Goal: Transaction & Acquisition: Download file/media

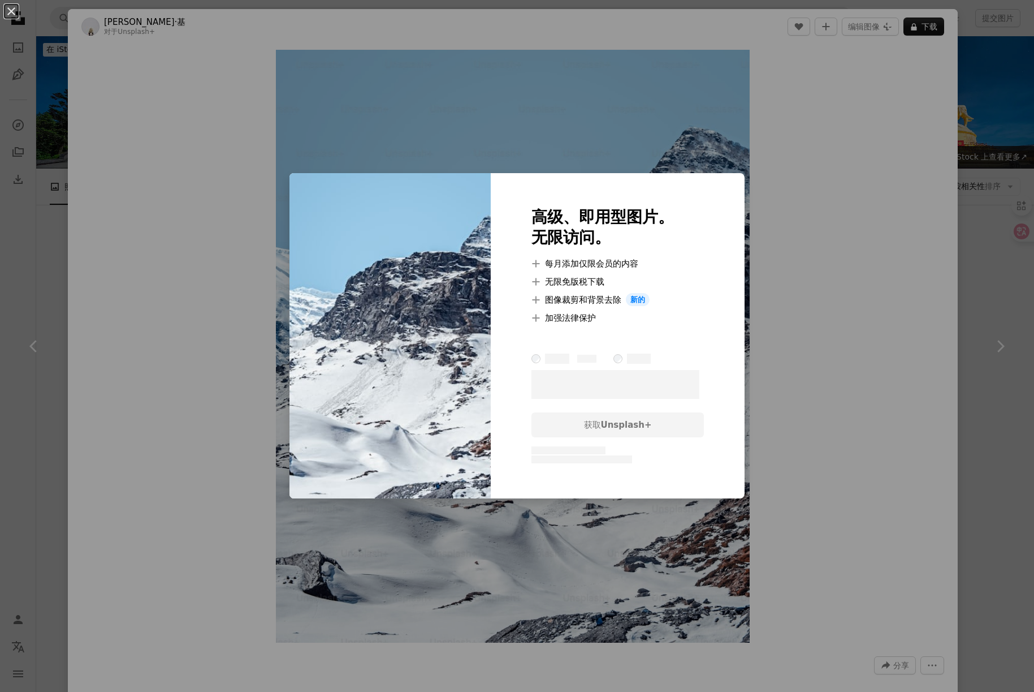
scroll to position [1300, 0]
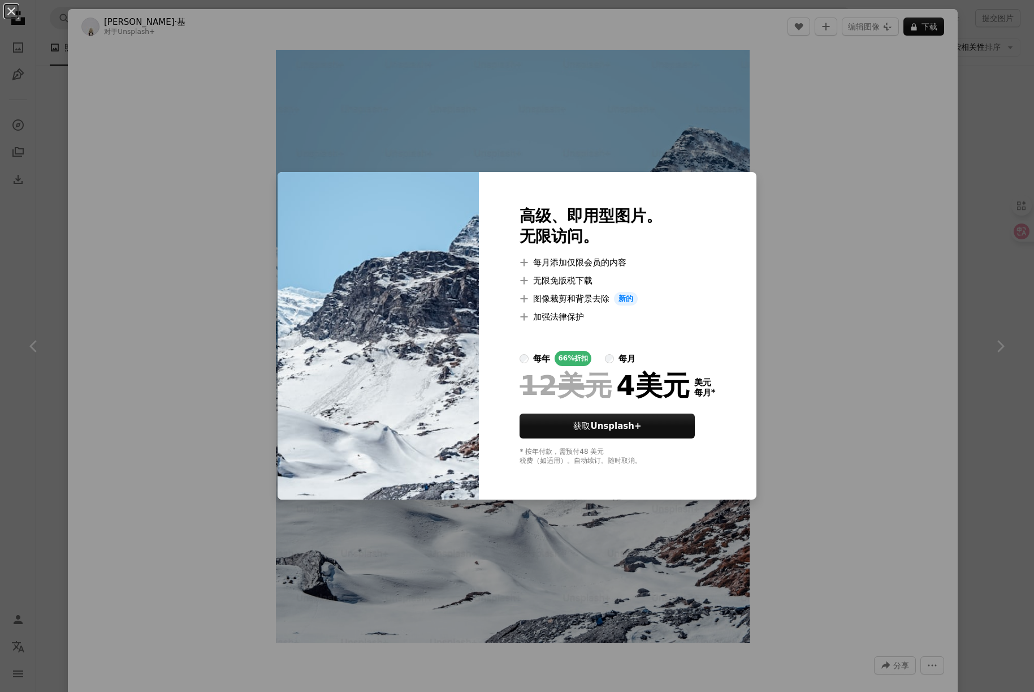
click at [878, 260] on div "An X shape 高级、即用型图片。 无限访问。 A plus sign 每月添加仅限会员的内容 A plus sign 无限免版税下载 A plus s…" at bounding box center [517, 346] width 1034 height 692
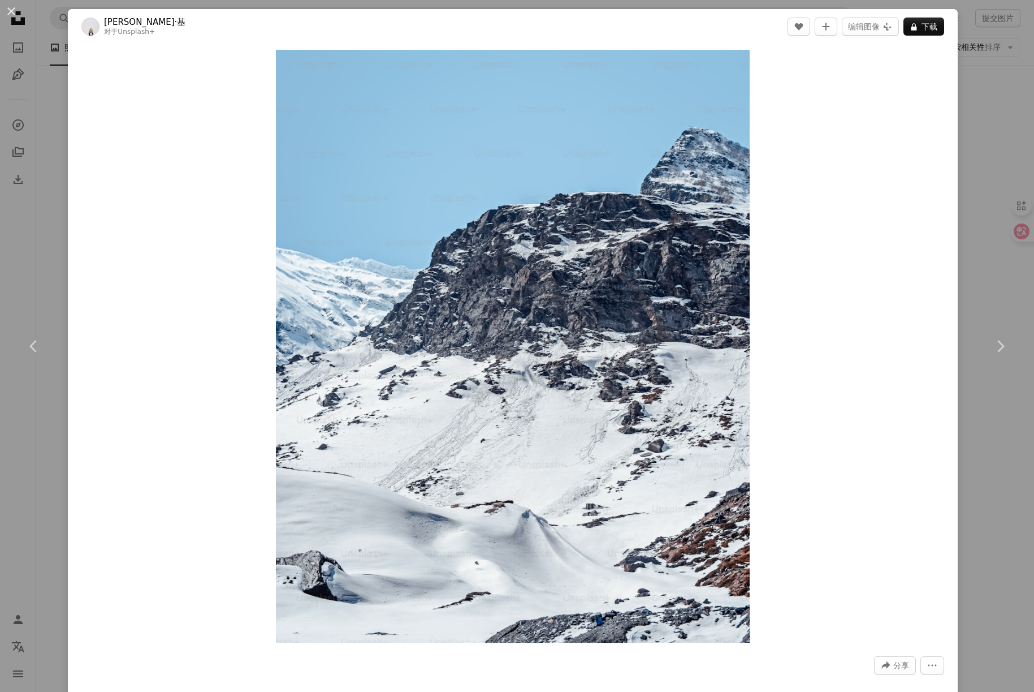
click at [955, 200] on div "An X shape Chevron left Chevron right [PERSON_NAME] 对于 Unsplash+ A heart A plus…" at bounding box center [517, 346] width 1034 height 692
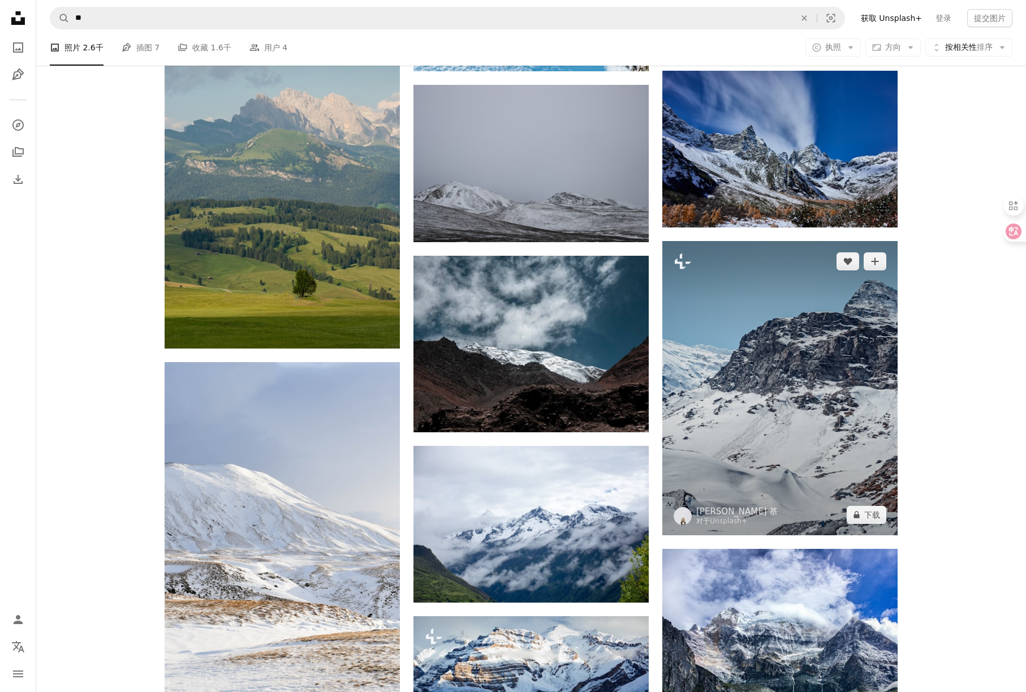
click at [832, 373] on img at bounding box center [779, 388] width 235 height 294
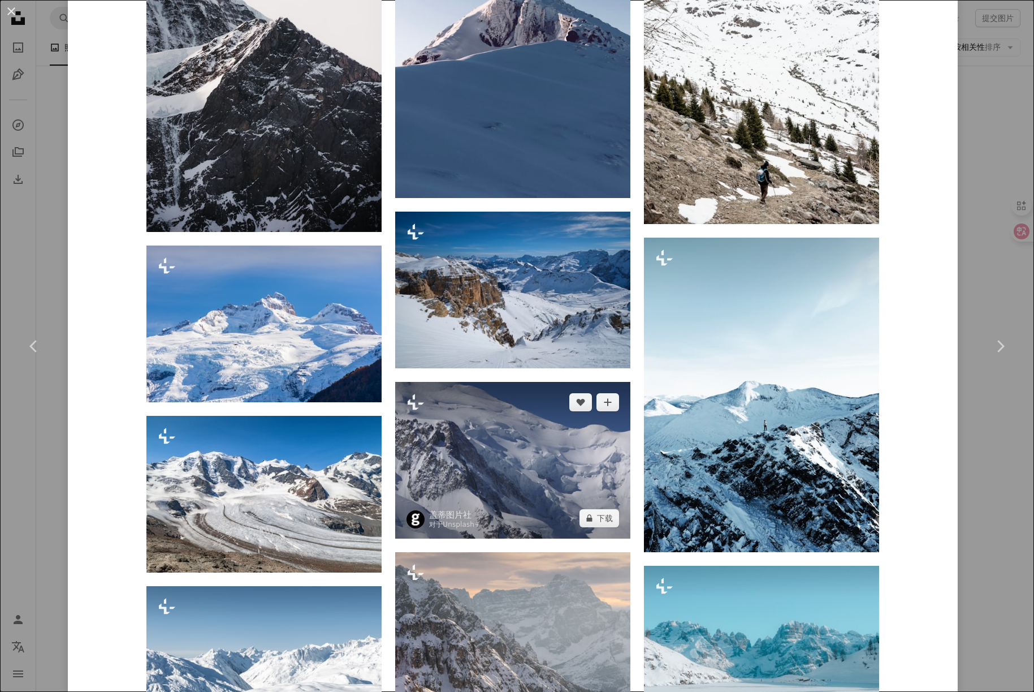
scroll to position [2262, 0]
